Goal: Information Seeking & Learning: Compare options

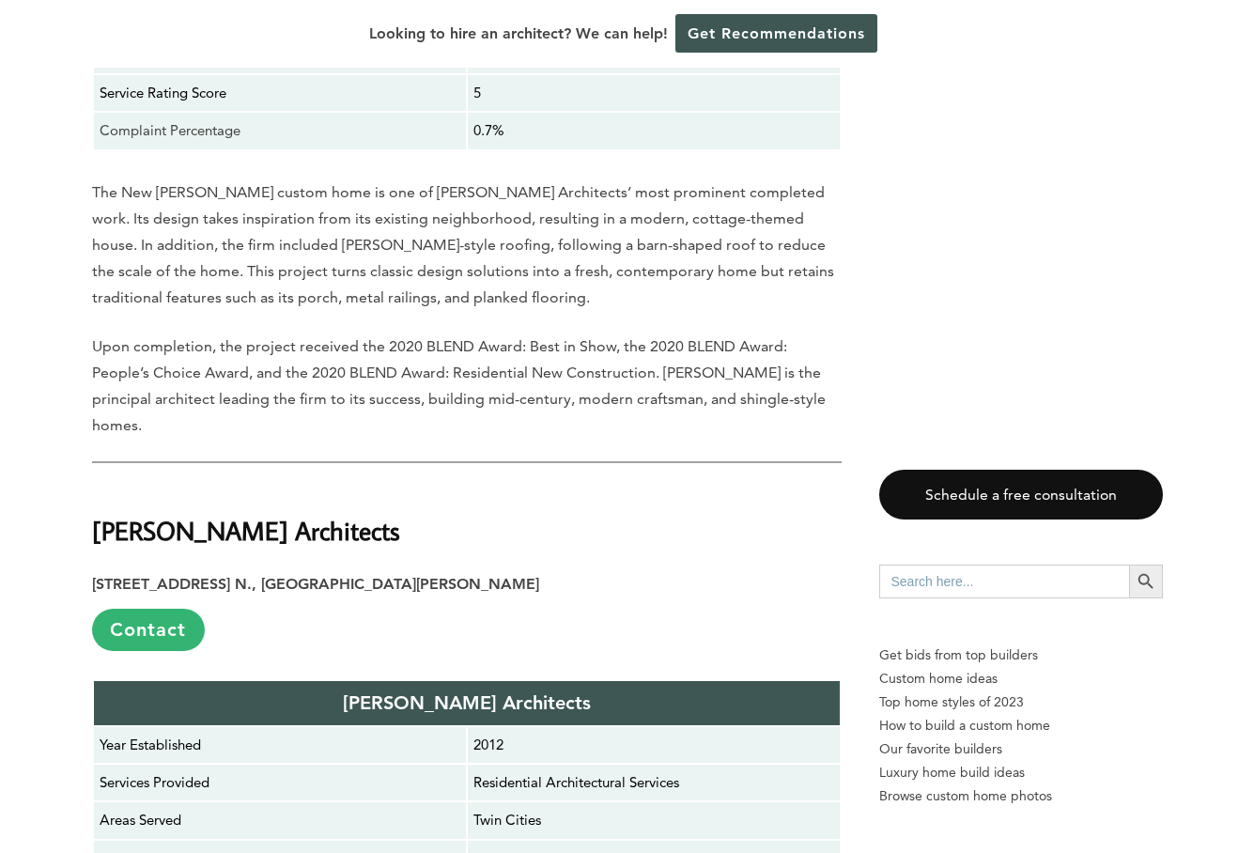
scroll to position [17378, 0]
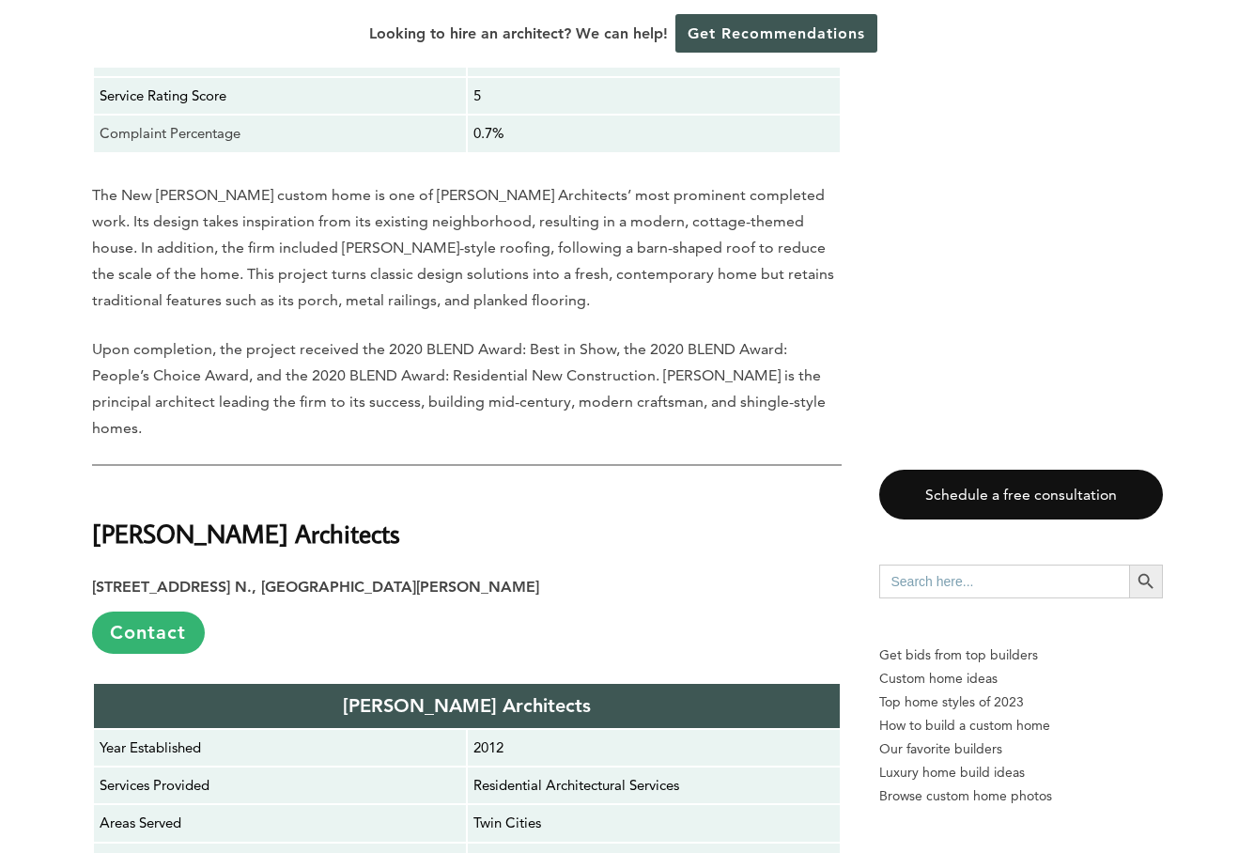
drag, startPoint x: 379, startPoint y: 180, endPoint x: 95, endPoint y: 178, distance: 283.8
click at [95, 489] on h2 "[PERSON_NAME] Architects" at bounding box center [467, 521] width 750 height 65
copy strong "[PERSON_NAME] Architects"
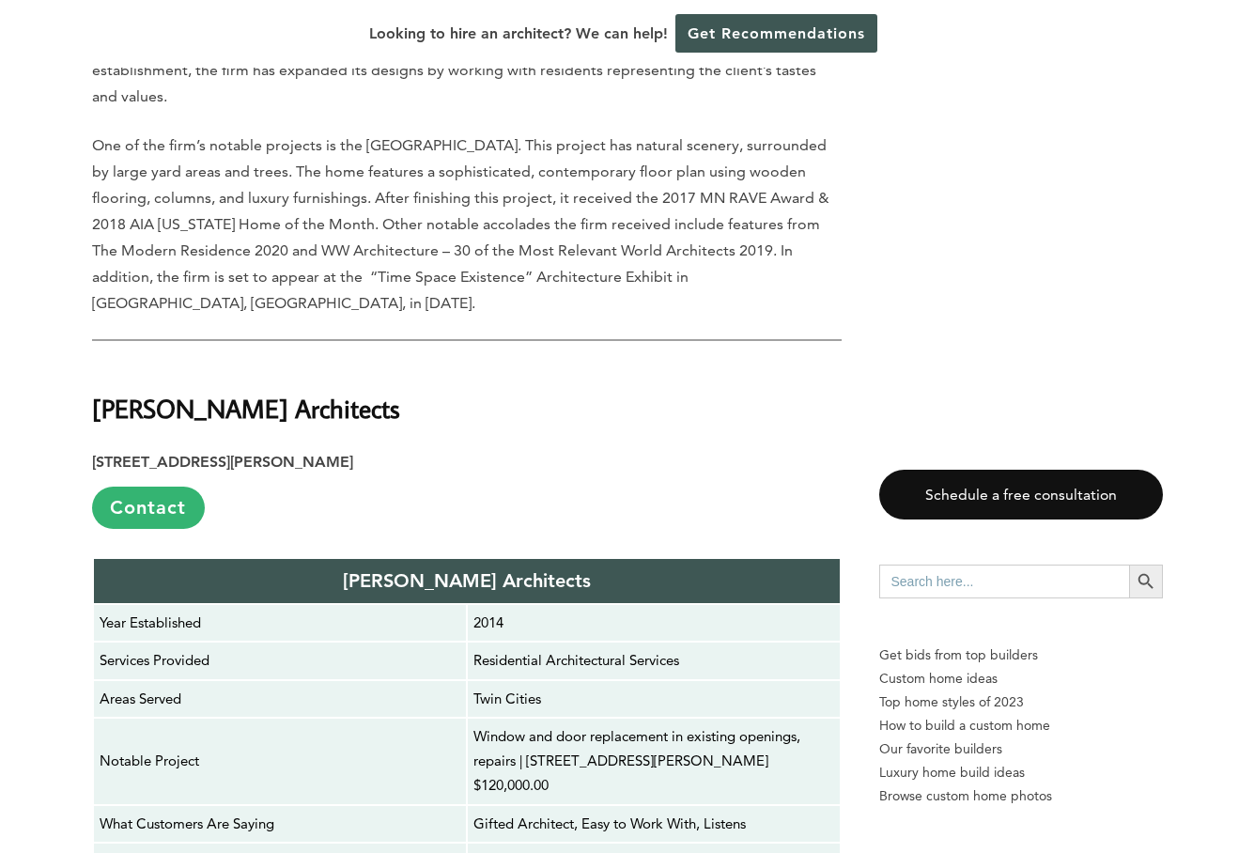
scroll to position [16473, 0]
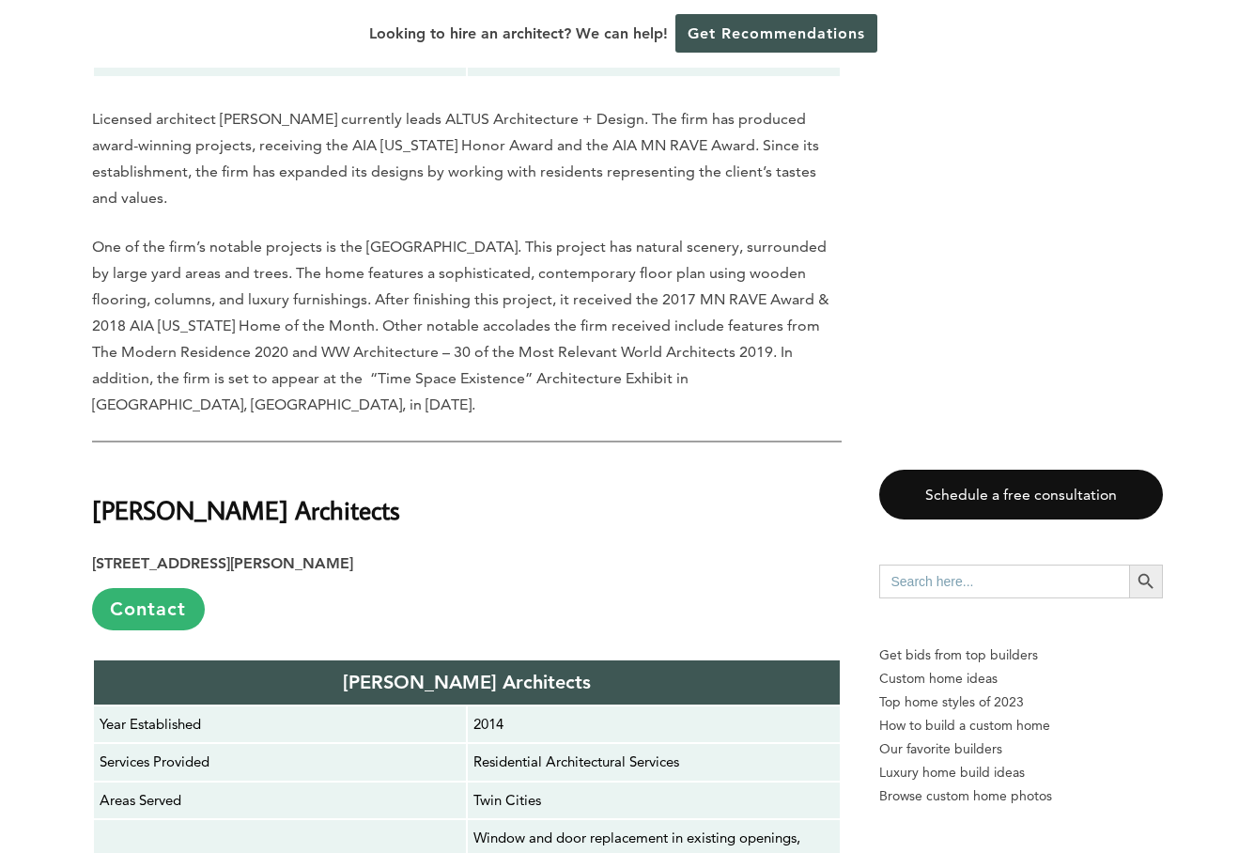
click at [414, 465] on h2 "[PERSON_NAME] Architects" at bounding box center [467, 497] width 750 height 65
drag, startPoint x: 426, startPoint y: 140, endPoint x: 99, endPoint y: 141, distance: 327.0
click at [99, 465] on h2 "[PERSON_NAME] Architects" at bounding box center [467, 497] width 750 height 65
copy strong "[PERSON_NAME] Architects"
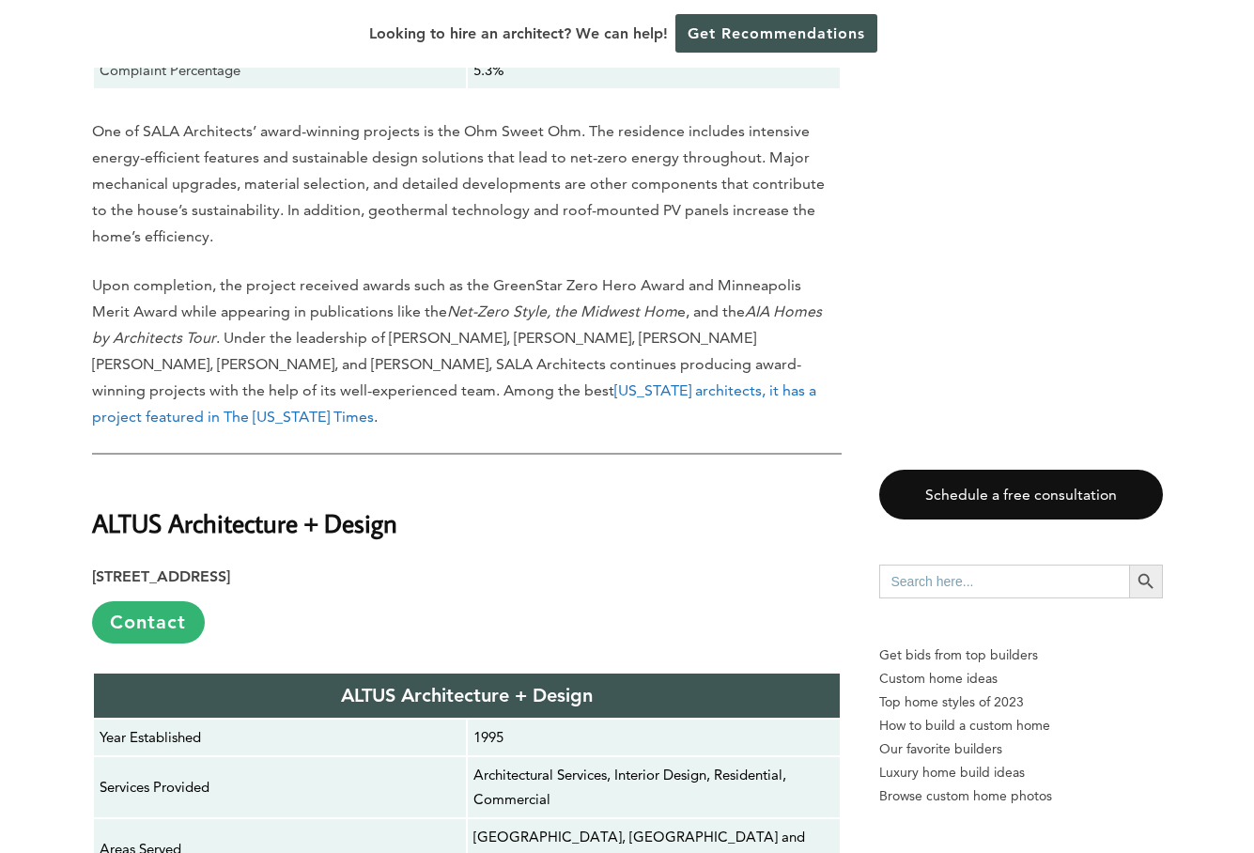
scroll to position [15441, 0]
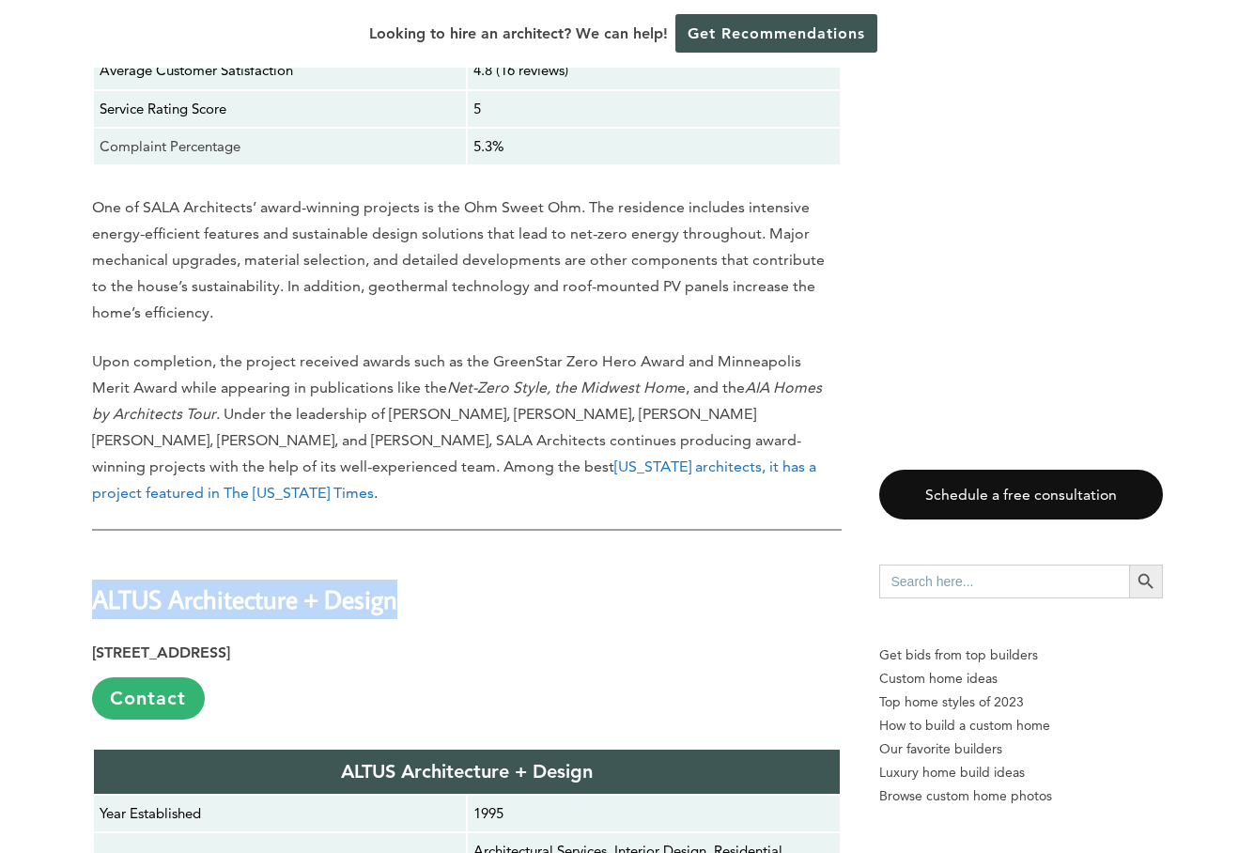
drag, startPoint x: 346, startPoint y: 277, endPoint x: 89, endPoint y: 287, distance: 256.7
copy strong "ALTUS Architecture + Design"
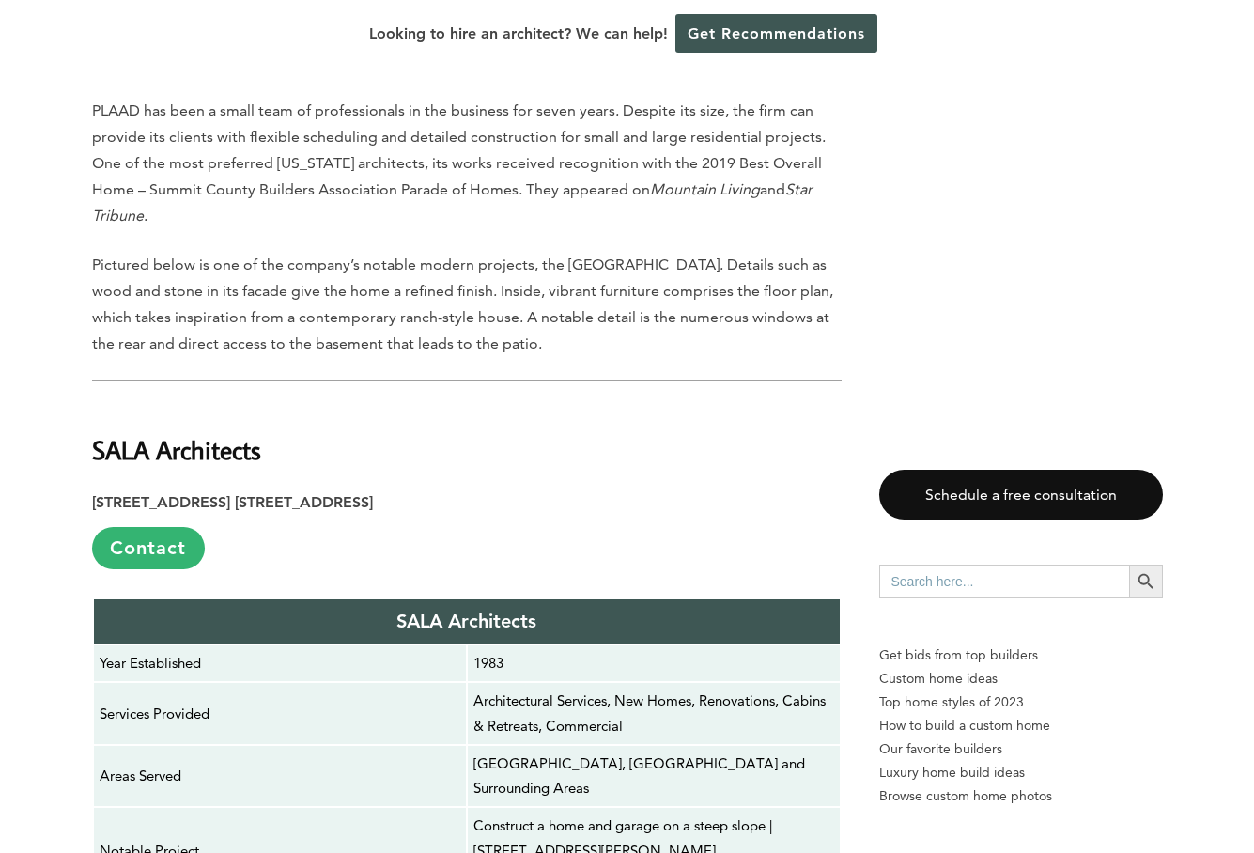
scroll to position [14560, 0]
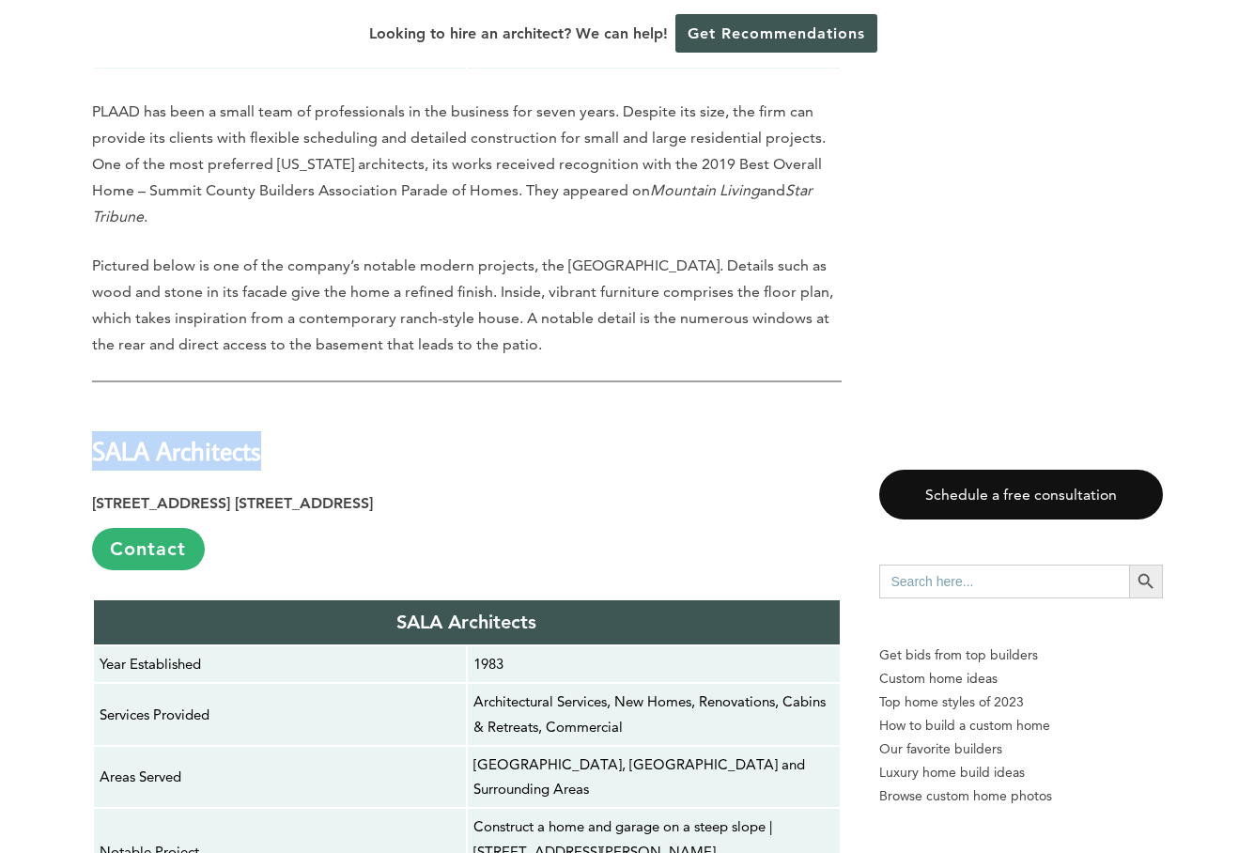
drag, startPoint x: 304, startPoint y: 190, endPoint x: 89, endPoint y: 190, distance: 214.2
copy strong "SALA Architects"
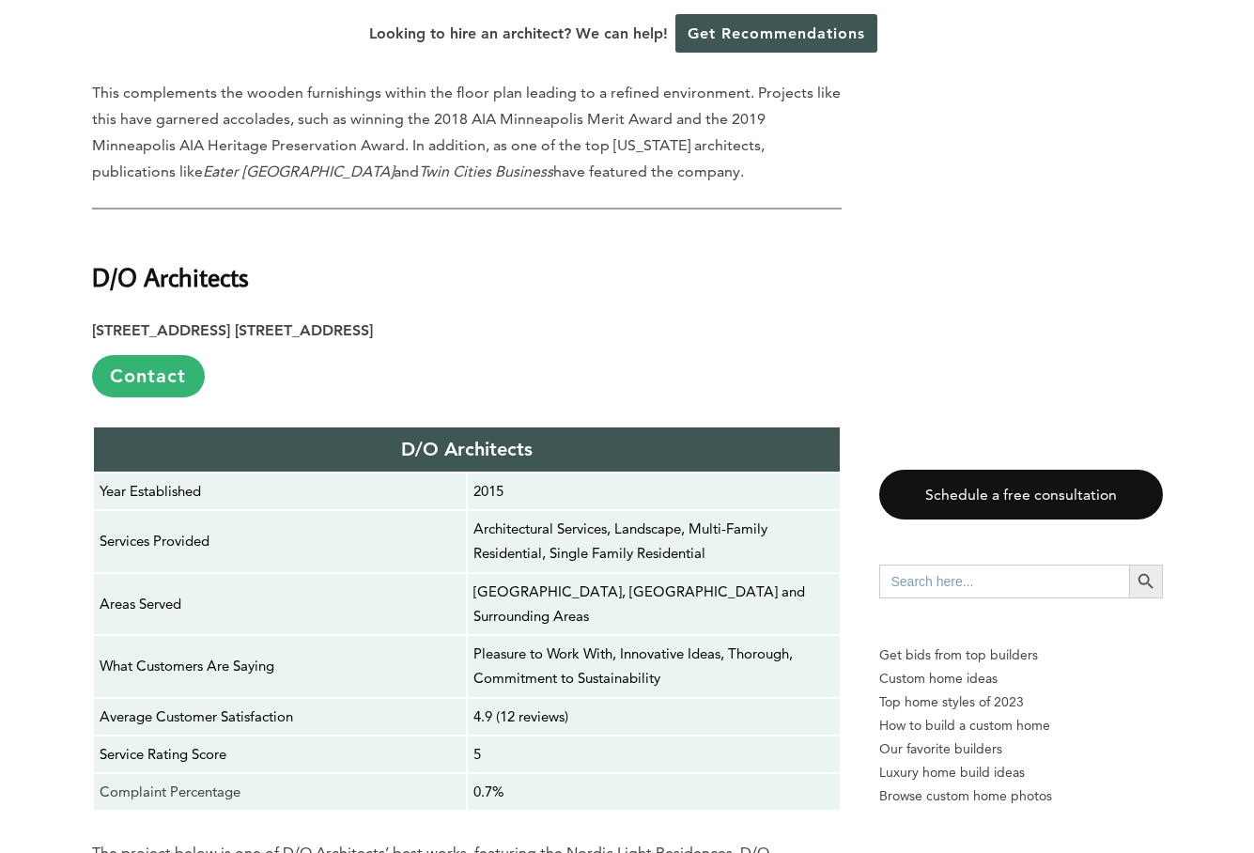
scroll to position [12906, 0]
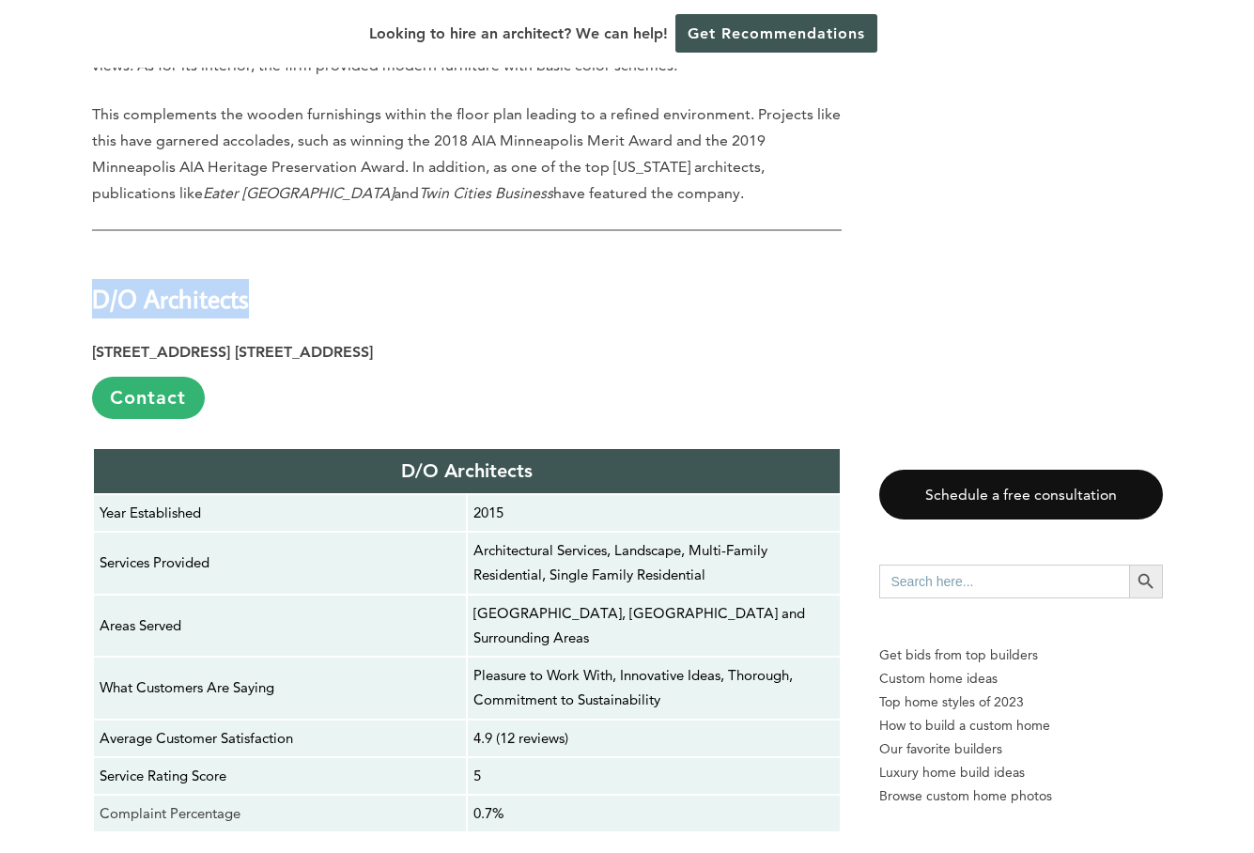
drag, startPoint x: 264, startPoint y: 84, endPoint x: 76, endPoint y: 82, distance: 187.9
copy strong "D/O Architects"
